Goal: Feedback & Contribution: Submit feedback/report problem

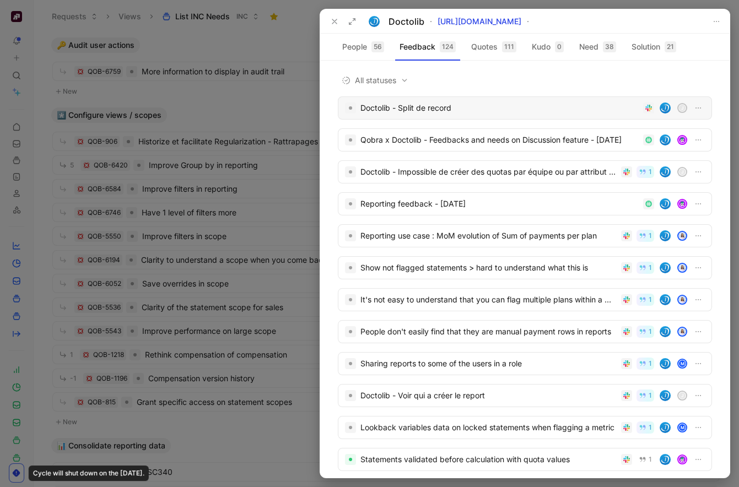
click at [432, 114] on div "Doctolib - Split de record" at bounding box center [499, 107] width 278 height 13
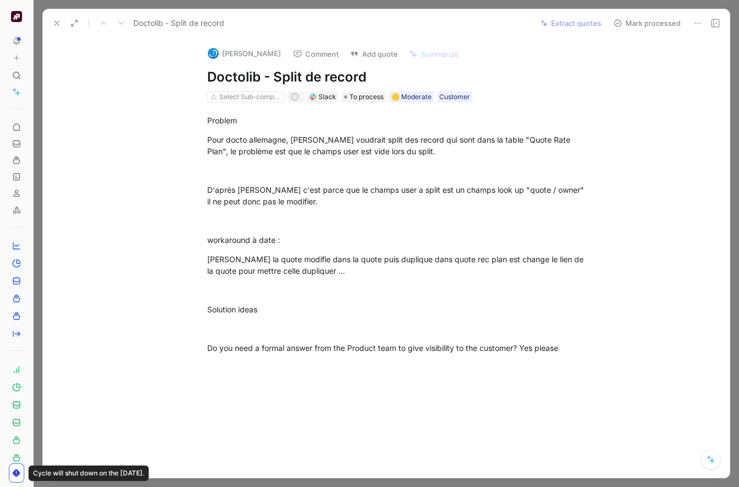
click at [57, 24] on use at bounding box center [57, 23] width 4 height 4
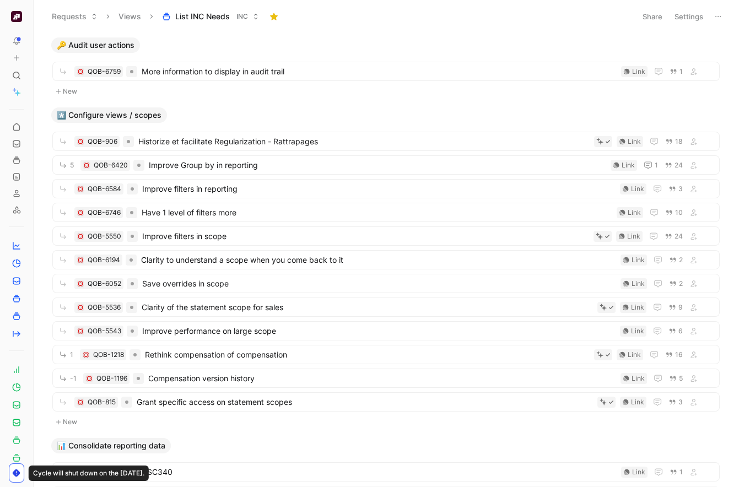
click at [19, 54] on icon at bounding box center [17, 58] width 8 height 8
click at [241, 44] on div "🔑 Audit user actions" at bounding box center [386, 44] width 678 height 15
click at [17, 474] on use at bounding box center [17, 473] width 8 height 8
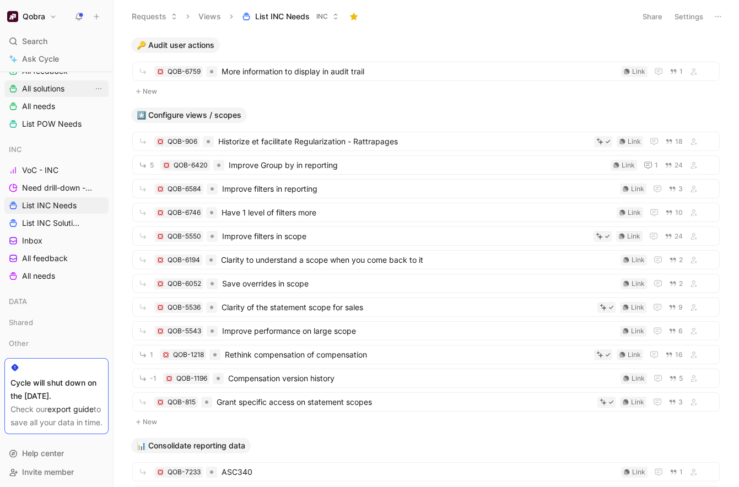
scroll to position [276, 0]
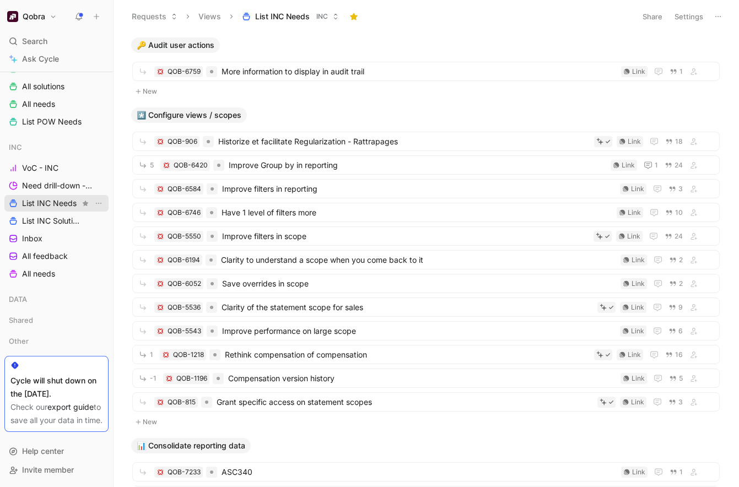
click at [79, 195] on link "List INC Needs" at bounding box center [56, 203] width 104 height 17
click at [52, 180] on span "Need drill-down - INC" at bounding box center [57, 185] width 71 height 11
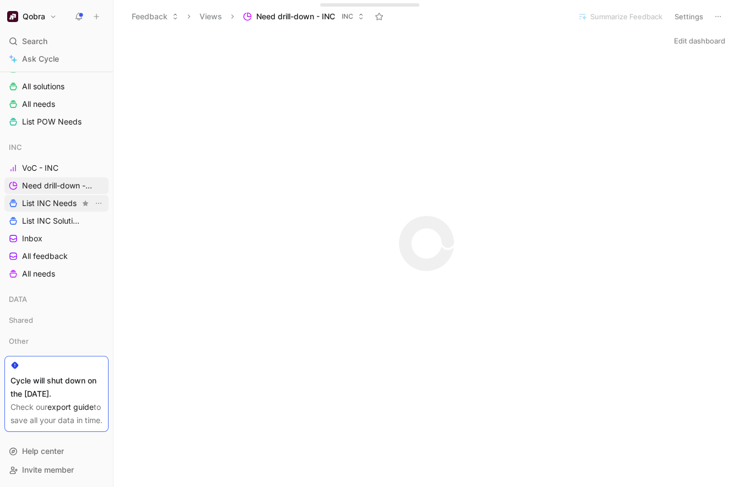
click at [52, 198] on span "List INC Needs" at bounding box center [49, 203] width 55 height 11
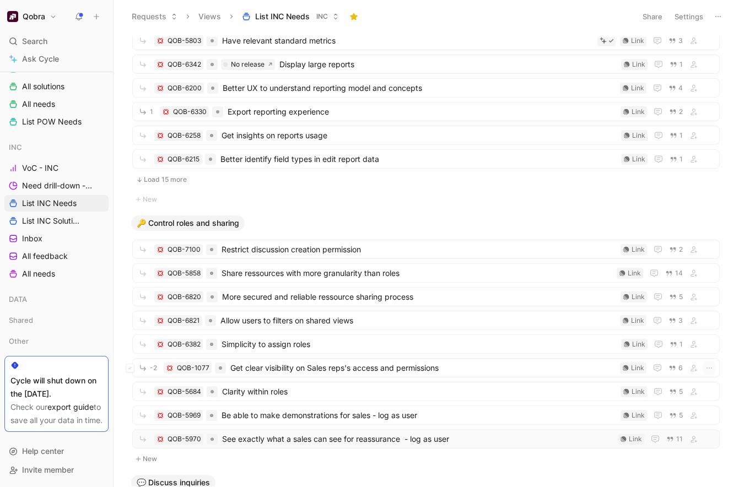
scroll to position [638, 0]
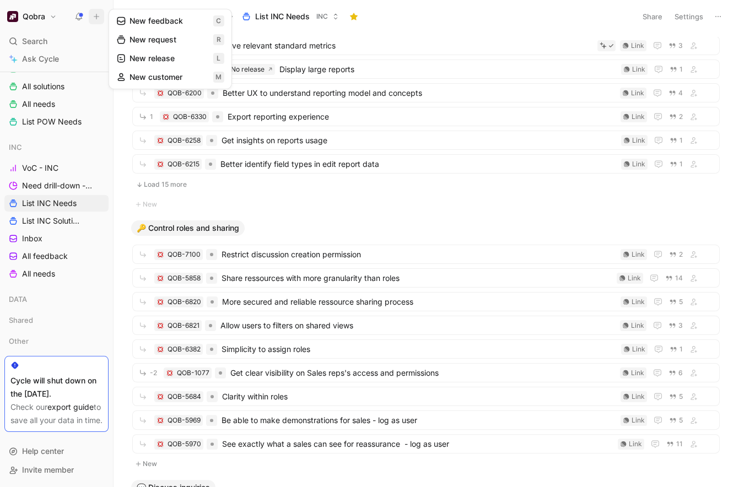
click at [175, 15] on button "New feedback c" at bounding box center [170, 21] width 118 height 19
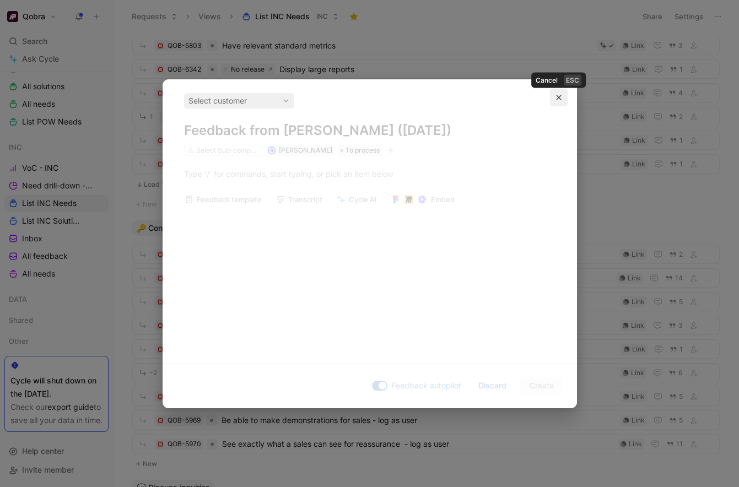
click at [558, 96] on icon "button" at bounding box center [558, 97] width 7 height 7
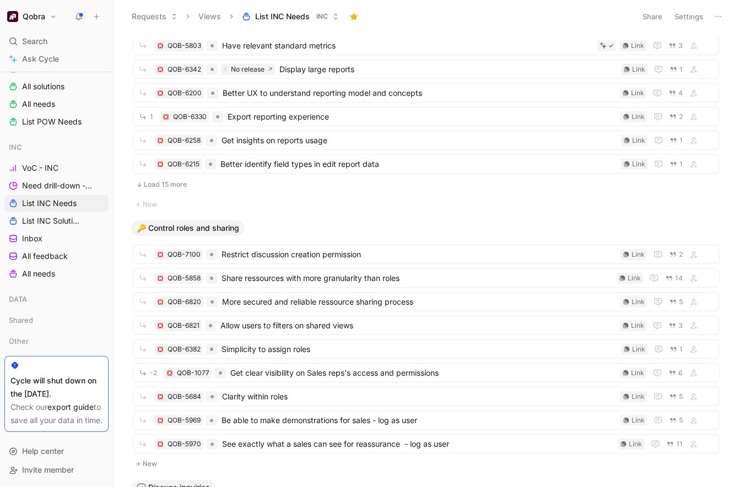
click at [164, 18] on button "Requests" at bounding box center [155, 16] width 56 height 17
click at [164, 37] on span "Feedback" at bounding box center [163, 39] width 36 height 9
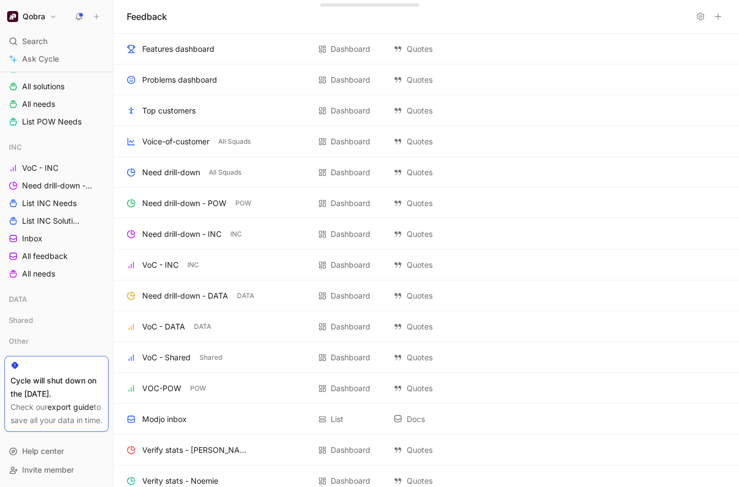
click at [717, 17] on icon at bounding box center [718, 16] width 9 height 9
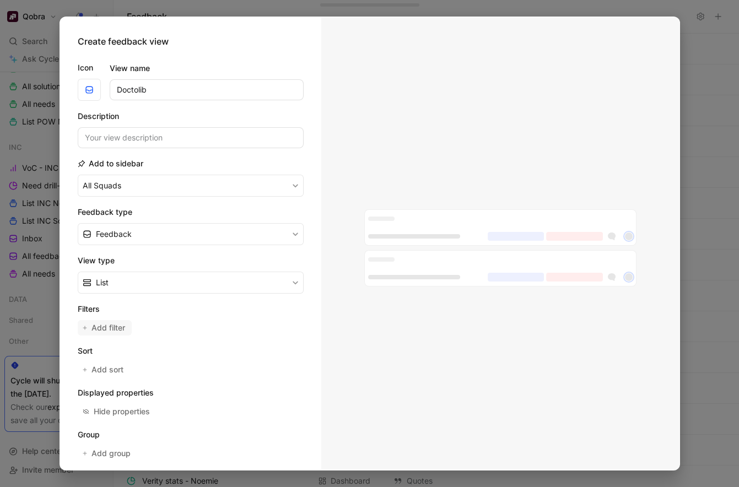
type input "Doctolib"
click at [120, 323] on span "Add filter" at bounding box center [108, 327] width 35 height 13
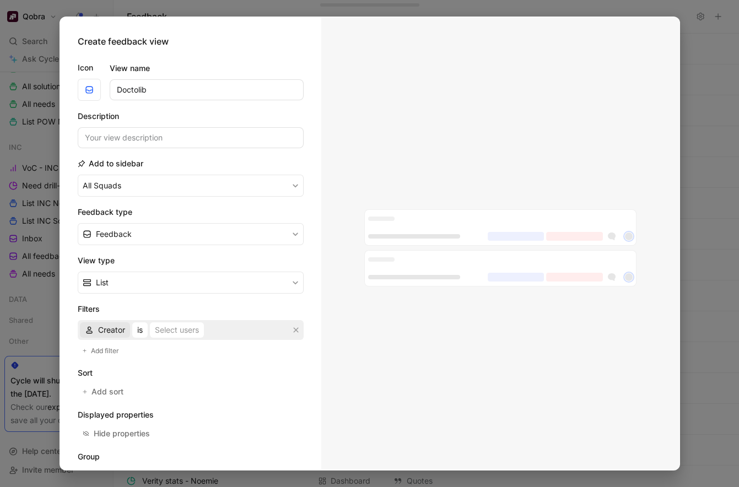
click at [121, 332] on span "Creator" at bounding box center [111, 329] width 27 height 13
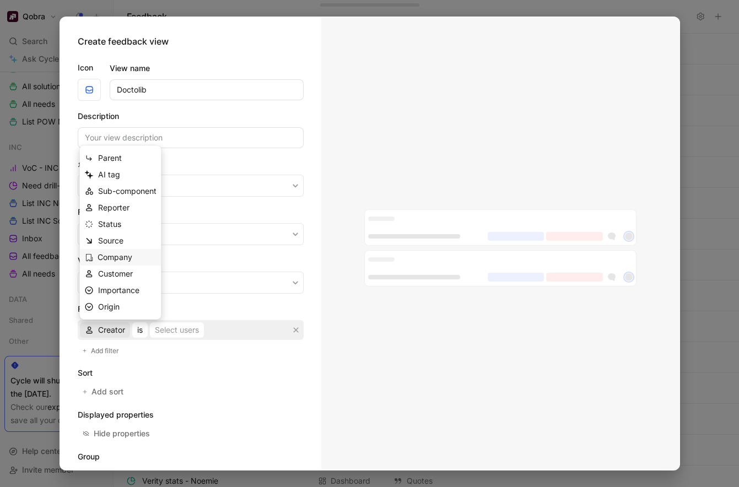
click at [128, 256] on span "Company" at bounding box center [115, 256] width 35 height 9
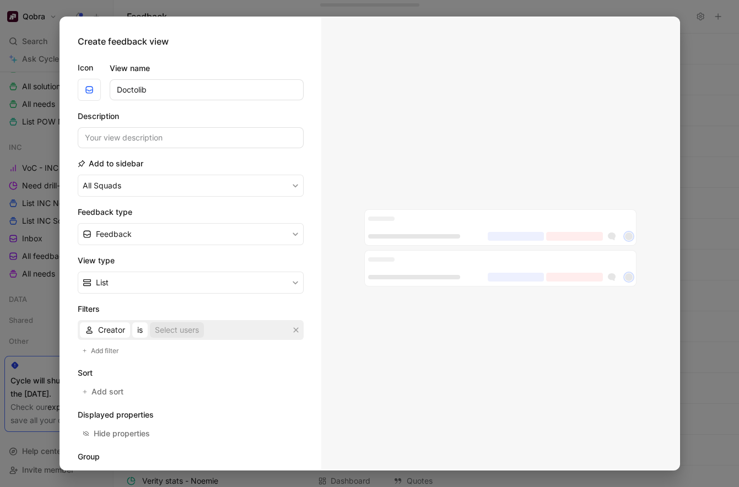
click at [166, 331] on div "Select users" at bounding box center [177, 329] width 44 height 13
click at [166, 331] on div "Select companies" at bounding box center [192, 329] width 64 height 13
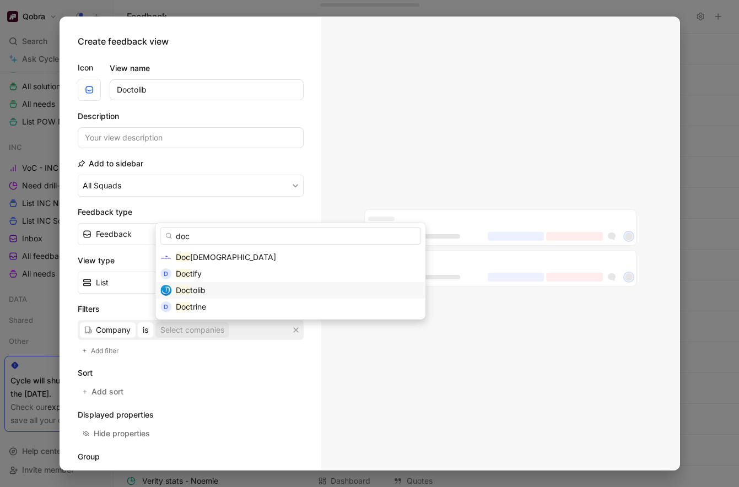
type input "doc"
click at [214, 294] on div "Doc tolib" at bounding box center [298, 290] width 245 height 13
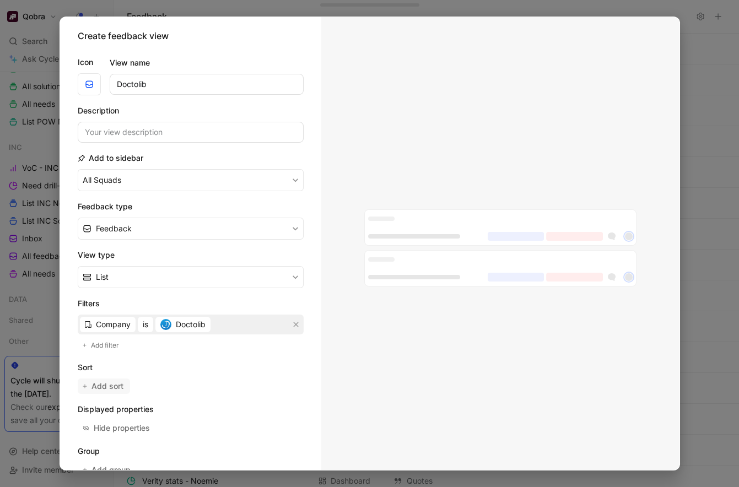
scroll to position [78, 0]
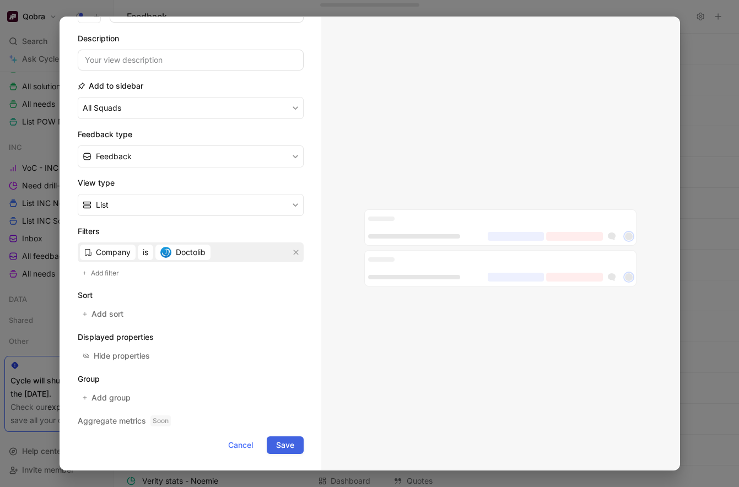
click at [288, 446] on span "Save" at bounding box center [285, 445] width 18 height 13
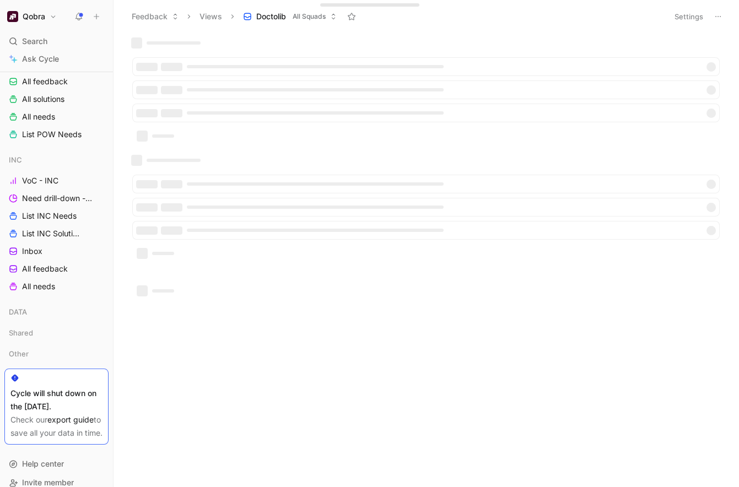
scroll to position [300, 0]
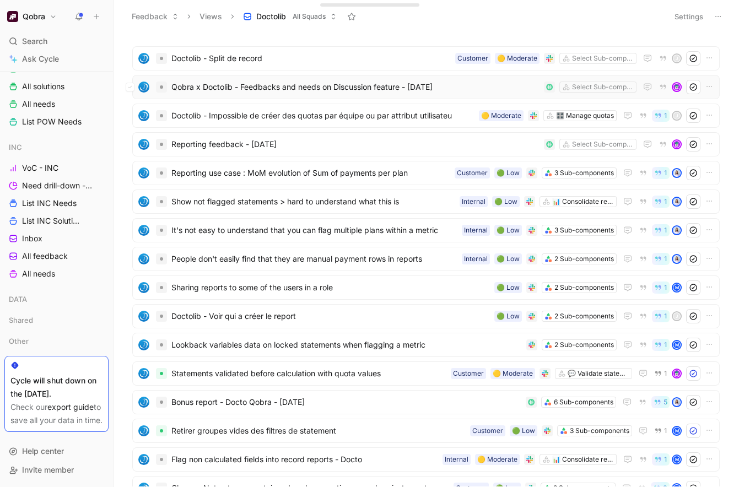
click at [388, 94] on div "Qobra x Doctolib - Feedbacks and needs on Discussion feature - 8/29/2025 Select…" at bounding box center [425, 87] width 587 height 24
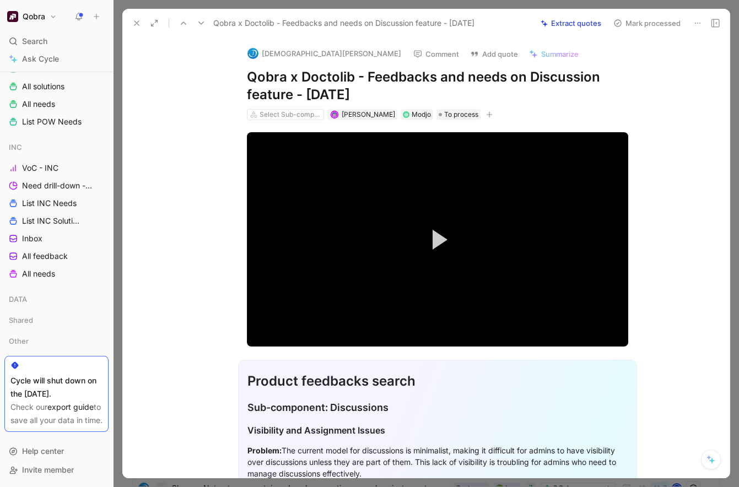
click at [141, 20] on icon at bounding box center [136, 23] width 9 height 9
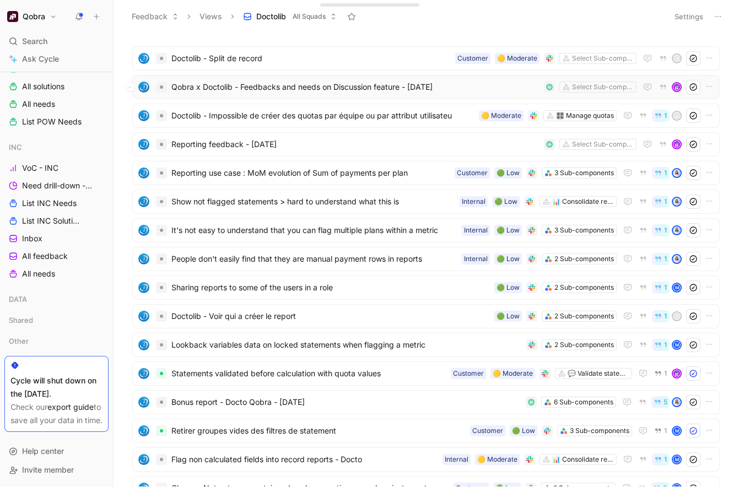
click at [278, 80] on div "Qobra x Doctolib - Feedbacks and needs on Discussion feature - 8/29/2025 Select…" at bounding box center [426, 87] width 580 height 14
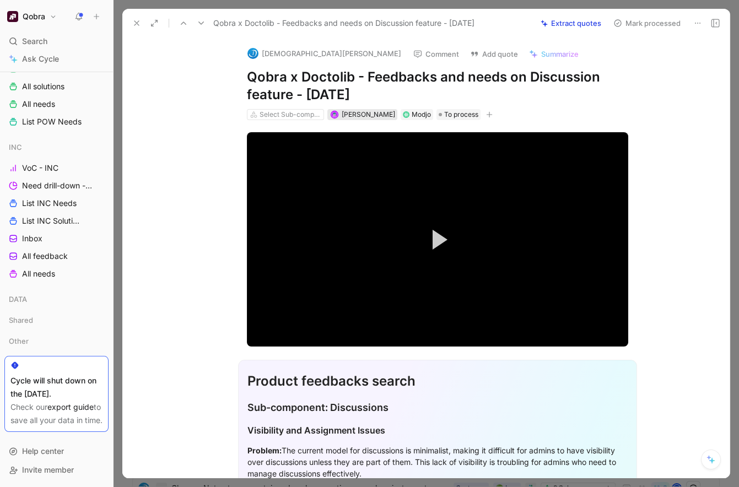
click at [352, 116] on span "Tanguy Moullec" at bounding box center [368, 114] width 53 height 8
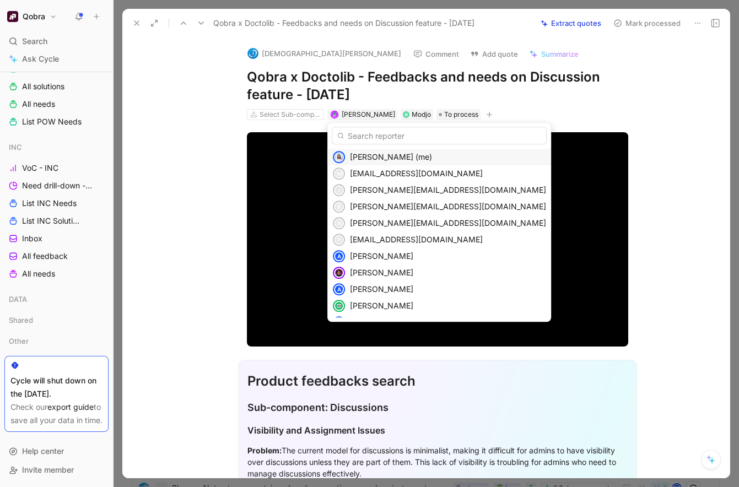
click at [365, 158] on span "Elisa Fan (me)" at bounding box center [391, 156] width 82 height 9
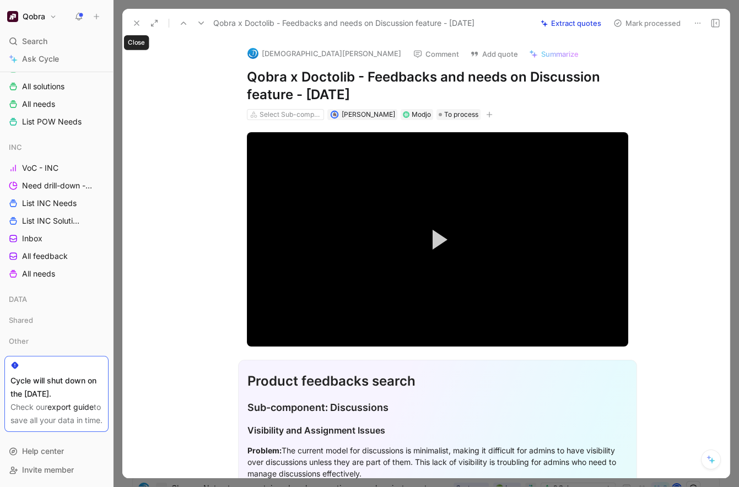
click at [138, 24] on use at bounding box center [136, 23] width 4 height 4
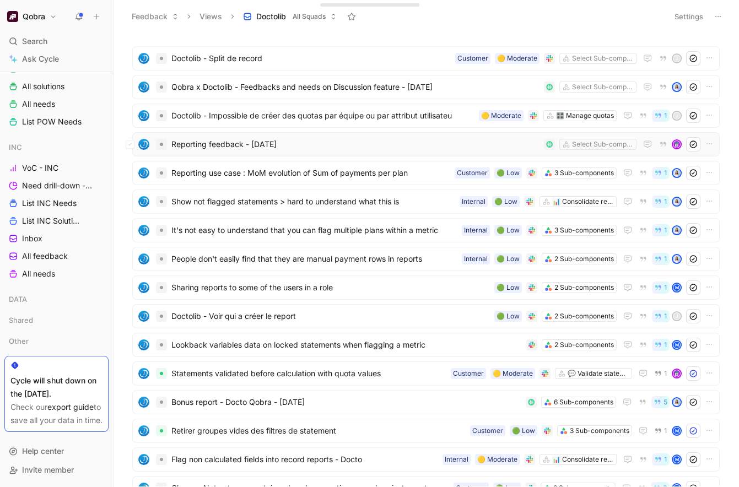
click at [319, 152] on div "Reporting feedback - 7/16/2025 Select Sub-components" at bounding box center [425, 144] width 587 height 24
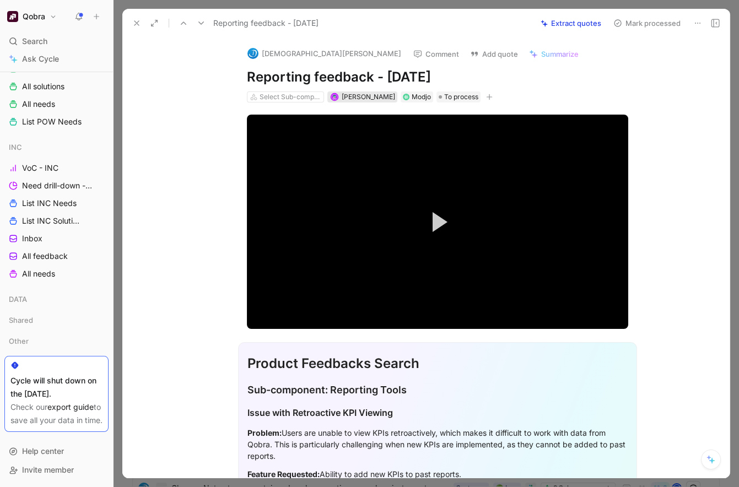
click at [369, 99] on span "Tanguy Moullec" at bounding box center [368, 97] width 53 height 8
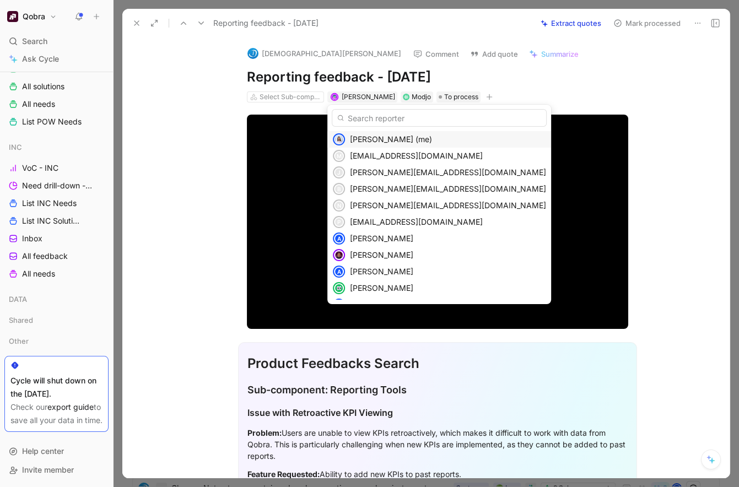
click at [375, 142] on span "Elisa Fan (me)" at bounding box center [391, 138] width 82 height 9
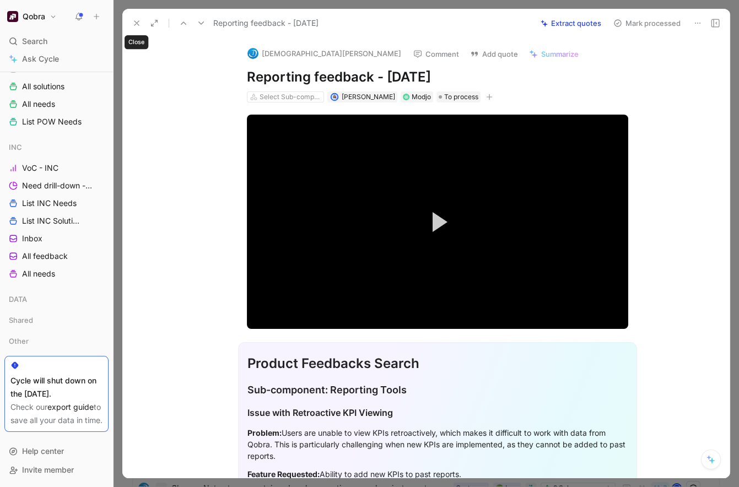
click at [133, 23] on icon at bounding box center [136, 23] width 9 height 9
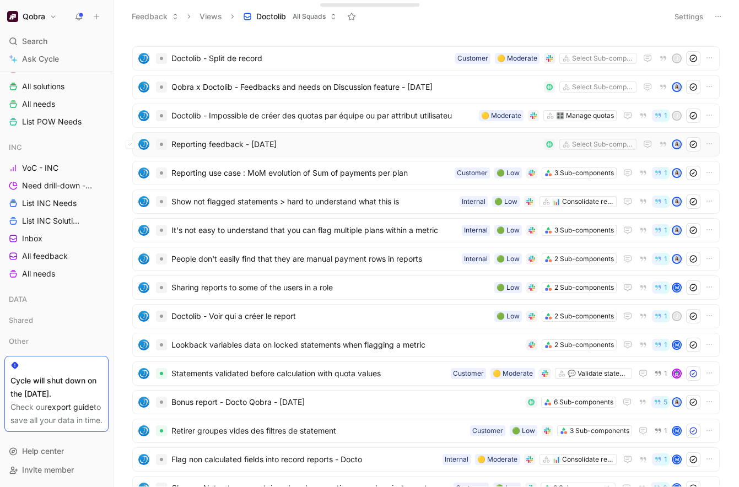
click at [291, 149] on span "Reporting feedback - 7/16/2025" at bounding box center [355, 144] width 368 height 13
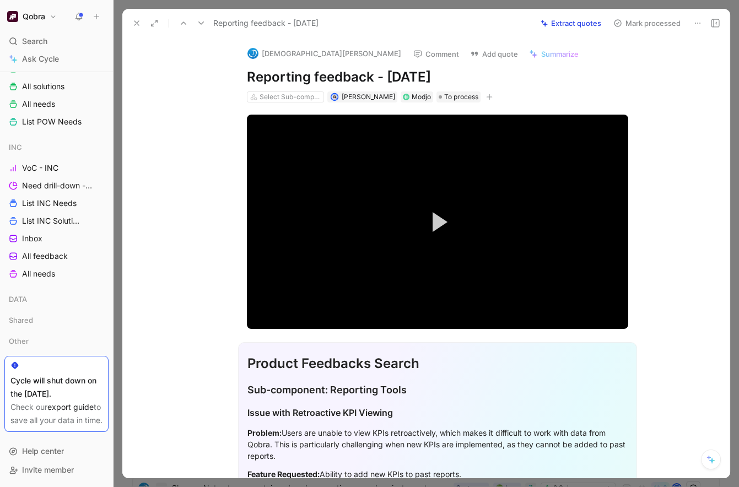
click at [139, 19] on icon at bounding box center [136, 23] width 9 height 9
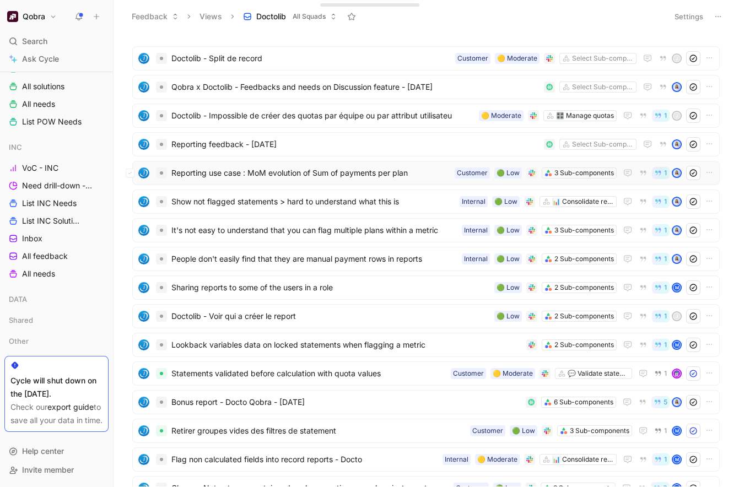
click at [364, 171] on span "Reporting use case : MoM evolution of Sum of payments per plan" at bounding box center [310, 172] width 279 height 13
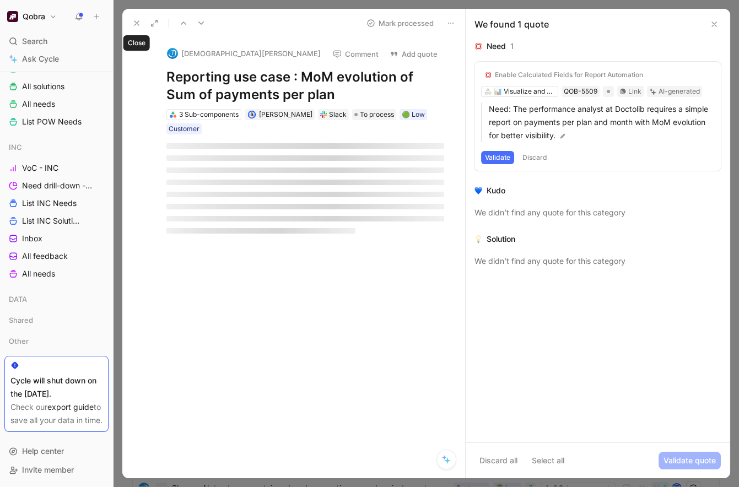
click at [138, 24] on use at bounding box center [136, 23] width 4 height 4
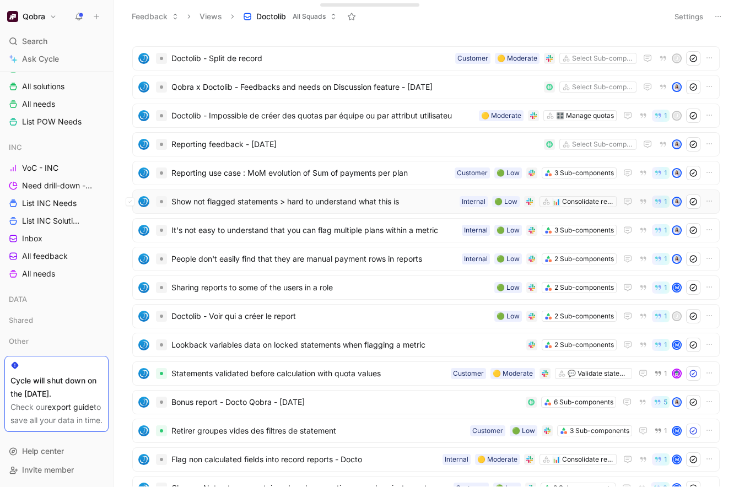
click at [317, 201] on span "Show not flagged statements > hard to understand what this is" at bounding box center [313, 201] width 284 height 13
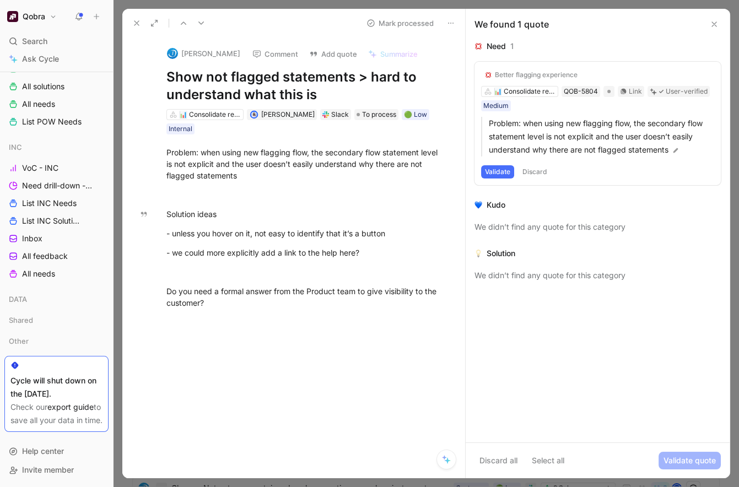
click at [139, 21] on icon at bounding box center [136, 23] width 9 height 9
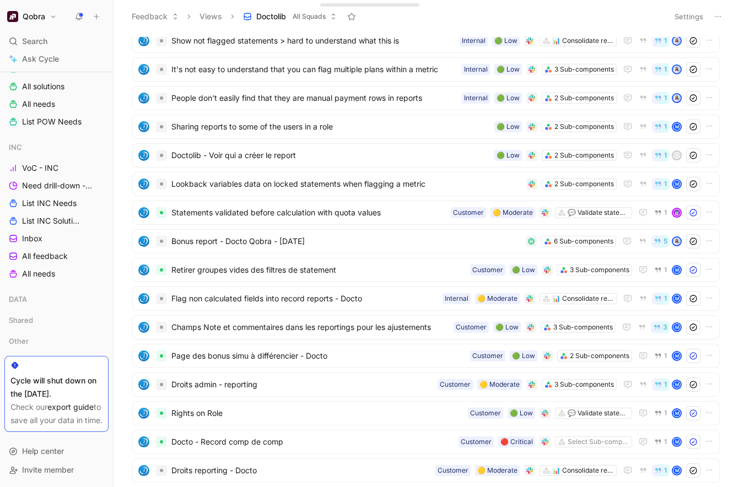
scroll to position [165, 0]
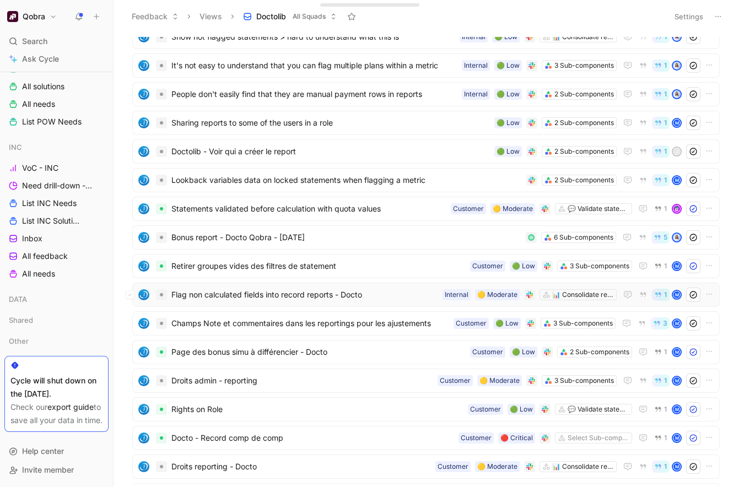
click at [299, 298] on span "Flag non calculated fields into record reports - Docto" at bounding box center [304, 294] width 267 height 13
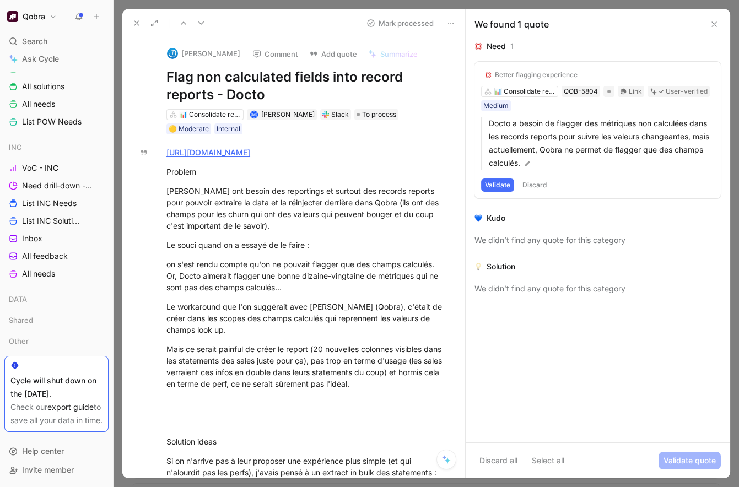
click at [452, 20] on icon at bounding box center [450, 23] width 9 height 9
click at [198, 152] on link "[URL][DOMAIN_NAME]" at bounding box center [208, 152] width 84 height 9
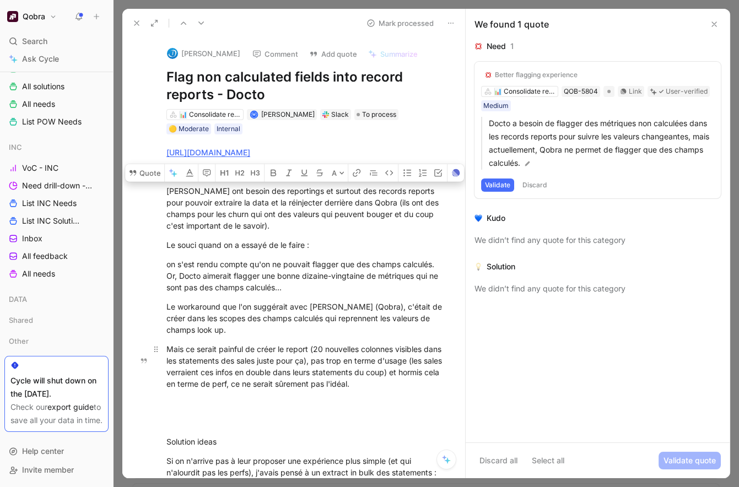
drag, startPoint x: 167, startPoint y: 203, endPoint x: 413, endPoint y: 396, distance: 312.8
click at [414, 397] on div "https://qobra-fr.slack.com/archives/C02HLAE5BMJ/p1747907996496899?thread_ts=174…" at bounding box center [305, 358] width 320 height 449
click at [152, 182] on button "Quote" at bounding box center [144, 173] width 39 height 18
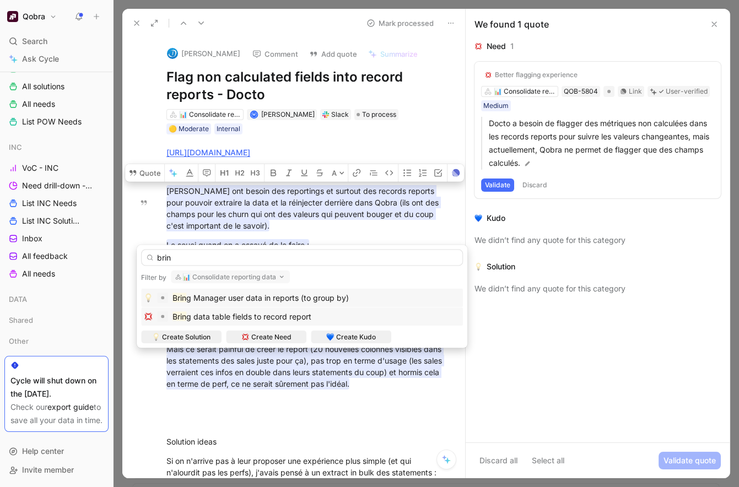
type input "brin"
click at [262, 313] on span "g data table fields to record report" at bounding box center [248, 316] width 125 height 9
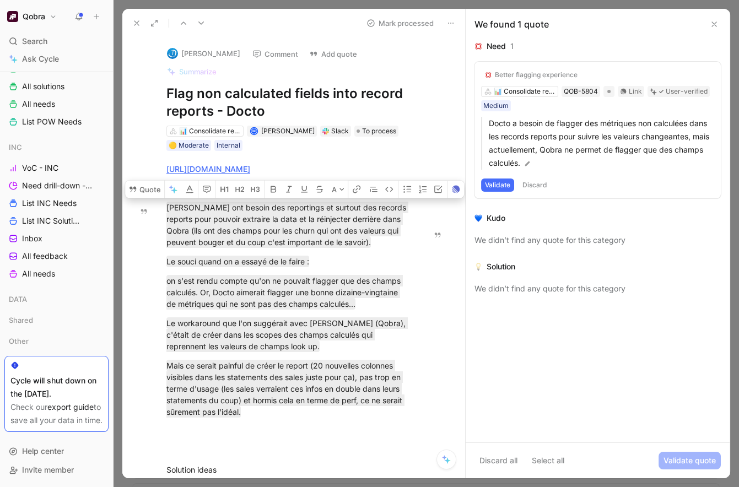
click at [418, 23] on button "Mark processed" at bounding box center [399, 22] width 77 height 15
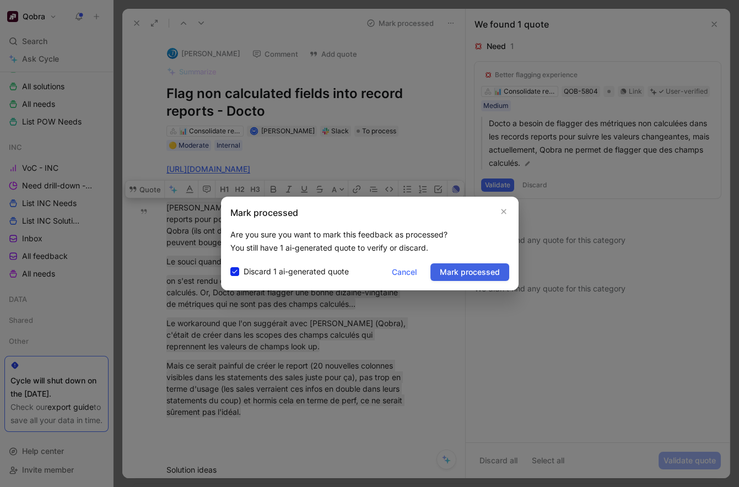
click at [446, 274] on span "Mark processed" at bounding box center [470, 272] width 60 height 13
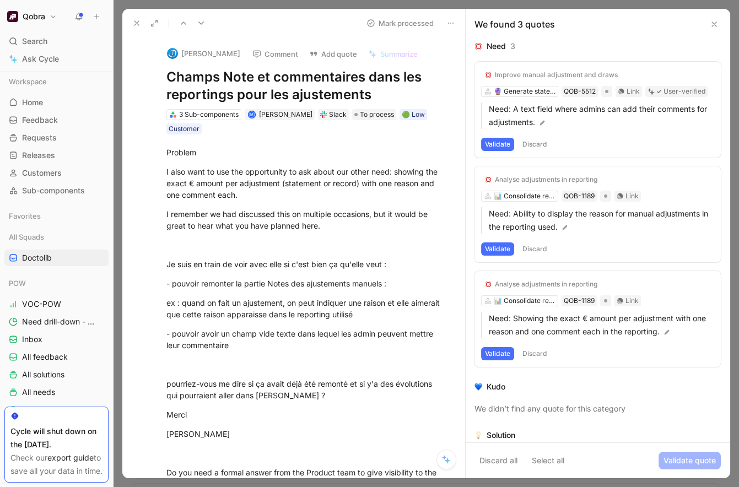
click at [135, 20] on icon at bounding box center [136, 23] width 9 height 9
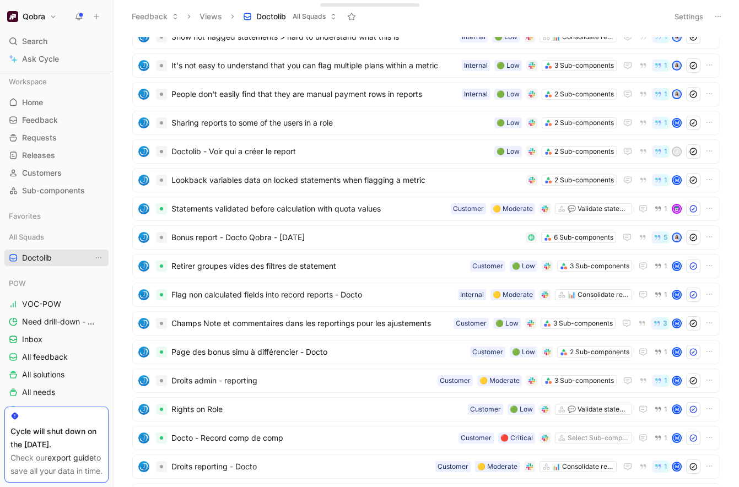
click at [60, 256] on link "Doctolib" at bounding box center [56, 258] width 104 height 17
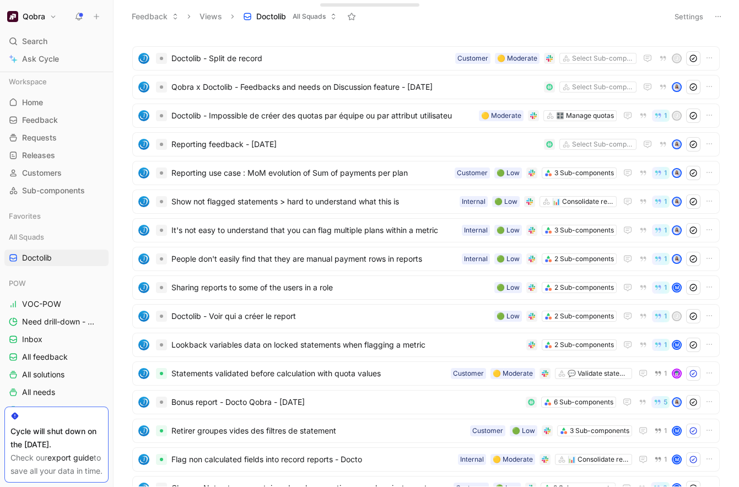
click at [717, 14] on icon at bounding box center [718, 16] width 9 height 9
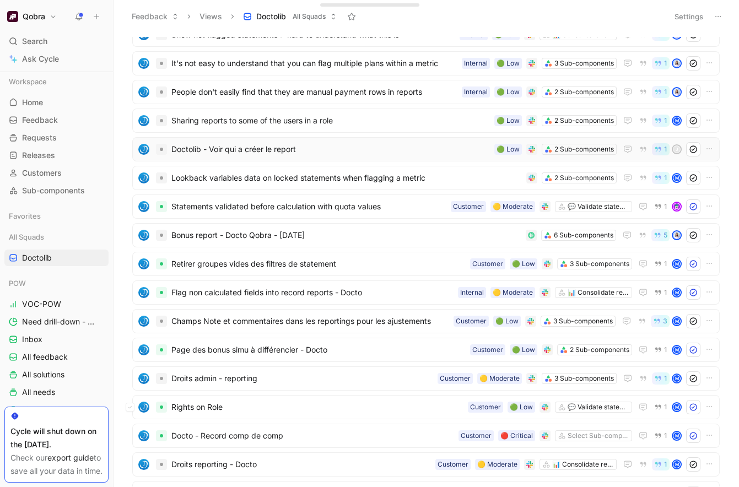
scroll to position [253, 0]
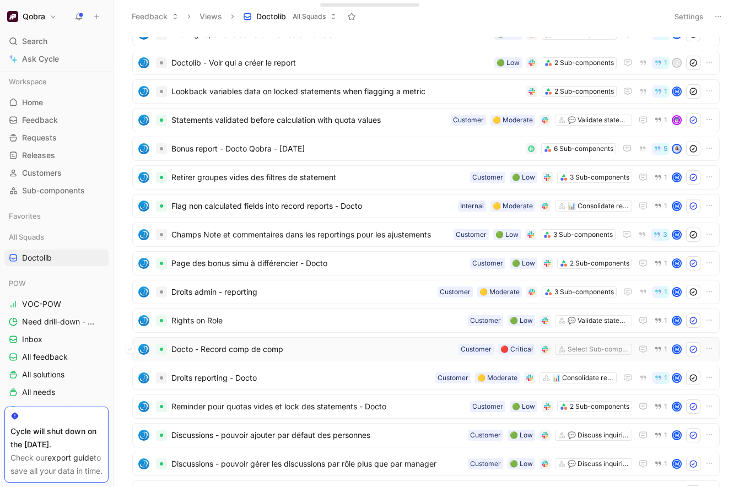
click at [369, 353] on span "Docto - Record comp de comp" at bounding box center [312, 349] width 283 height 13
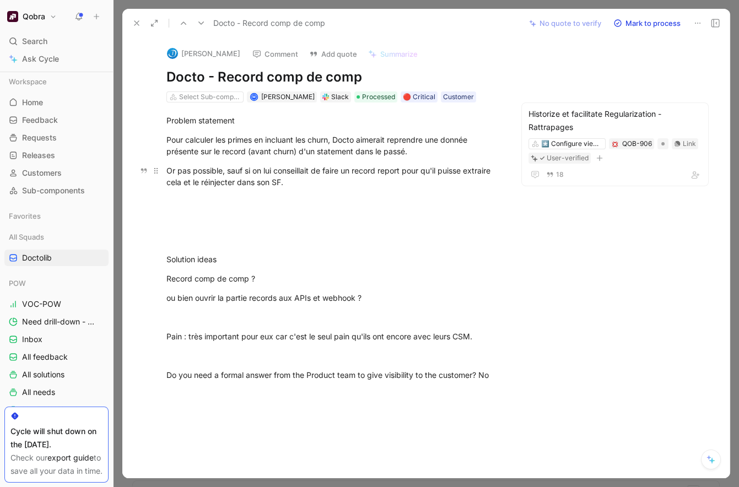
click at [378, 170] on div "Or pas possible, sauf si on lui conseillait de faire un record report pour qu'i…" at bounding box center [333, 176] width 334 height 23
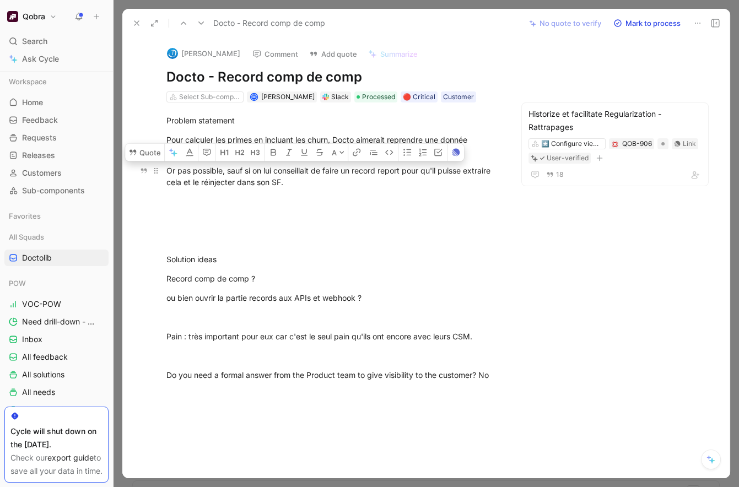
click at [379, 181] on div "Or pas possible, sauf si on lui conseillait de faire un record report pour qu'i…" at bounding box center [333, 176] width 334 height 23
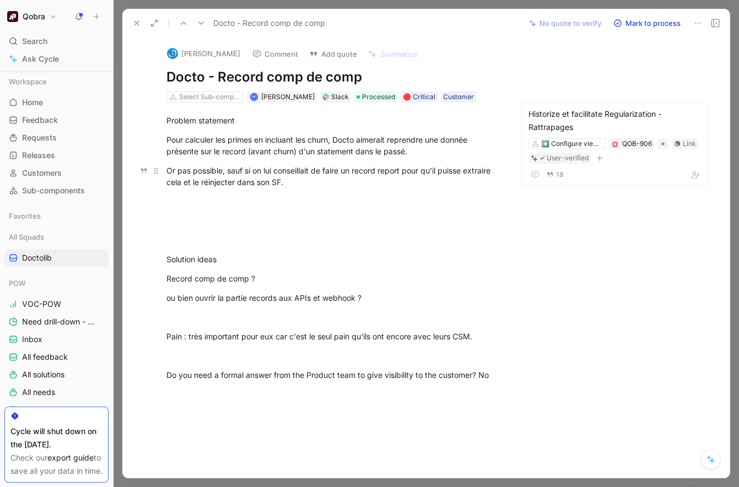
click at [379, 181] on div "Or pas possible, sauf si on lui conseillait de faire un record report pour qu'i…" at bounding box center [333, 176] width 334 height 23
click at [291, 223] on div at bounding box center [333, 221] width 334 height 12
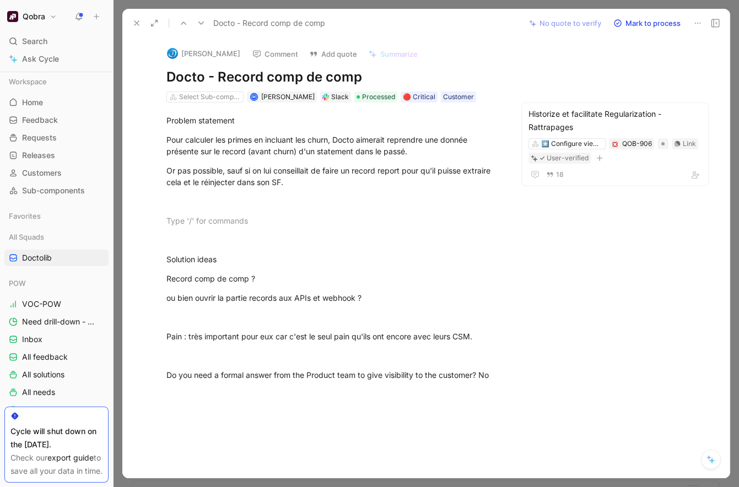
click at [715, 20] on icon at bounding box center [715, 23] width 9 height 9
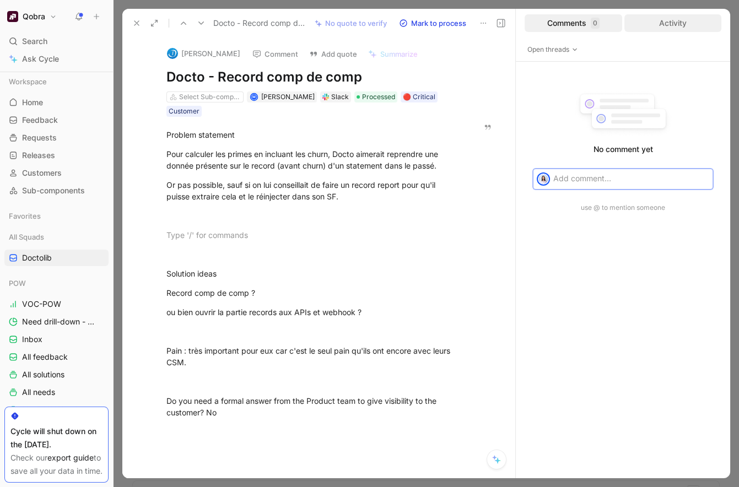
click at [659, 19] on div "Activity" at bounding box center [673, 23] width 98 height 18
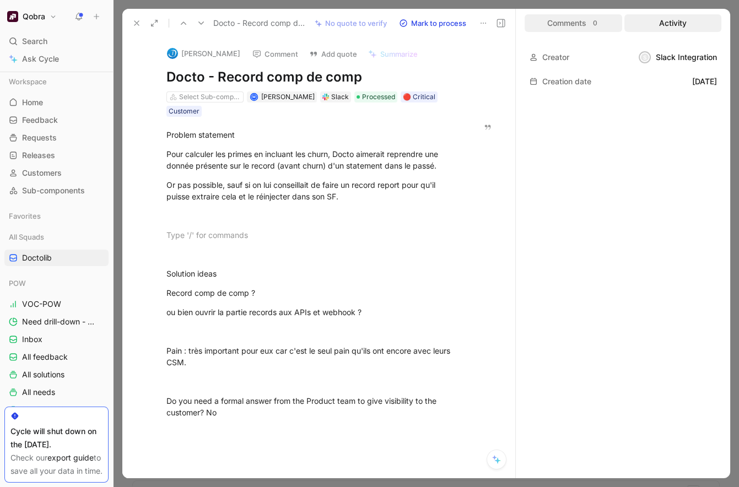
click at [584, 20] on div "Comments 0" at bounding box center [574, 23] width 98 height 18
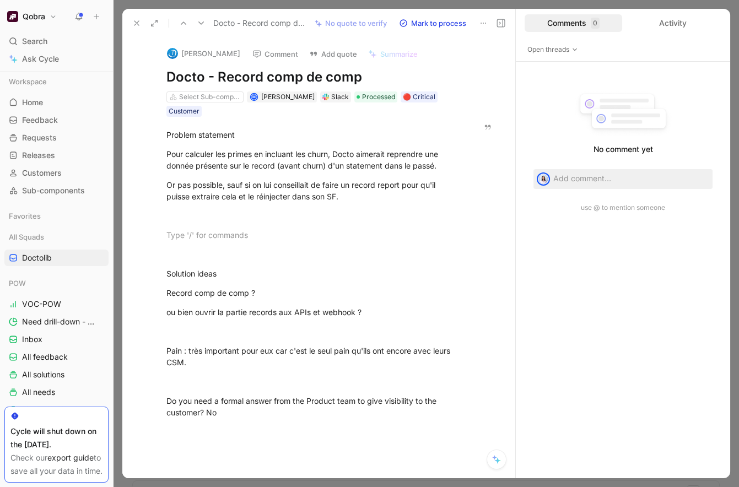
click at [499, 21] on icon at bounding box center [500, 23] width 9 height 9
